Goal: Information Seeking & Learning: Check status

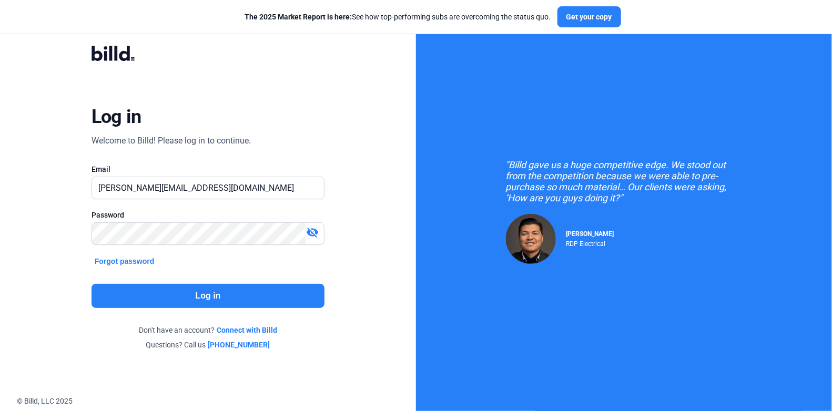
click at [195, 292] on button "Log in" at bounding box center [208, 296] width 233 height 24
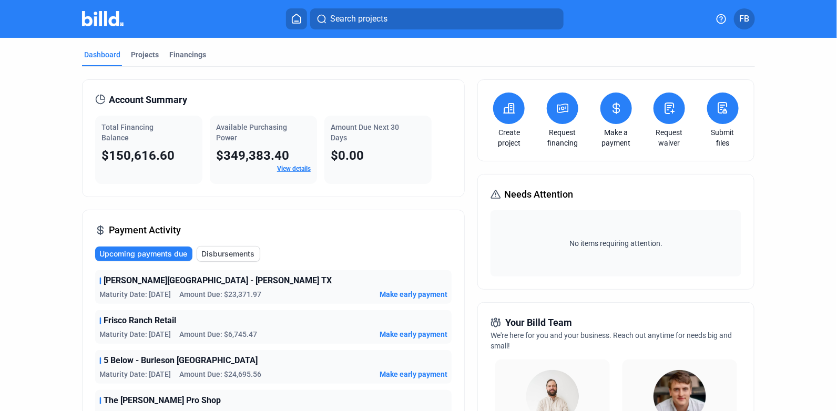
click at [306, 170] on link "View details" at bounding box center [294, 168] width 34 height 7
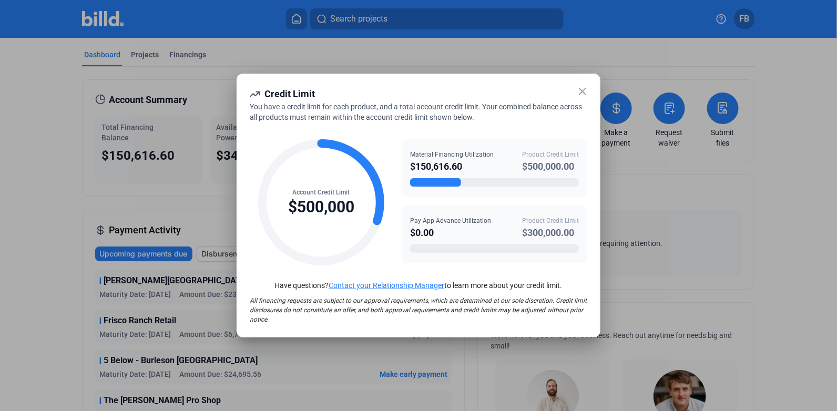
drag, startPoint x: 358, startPoint y: 190, endPoint x: 363, endPoint y: 194, distance: 6.9
click at [363, 194] on icon at bounding box center [321, 202] width 126 height 126
click at [585, 90] on icon at bounding box center [582, 91] width 13 height 13
